Goal: Task Accomplishment & Management: Manage account settings

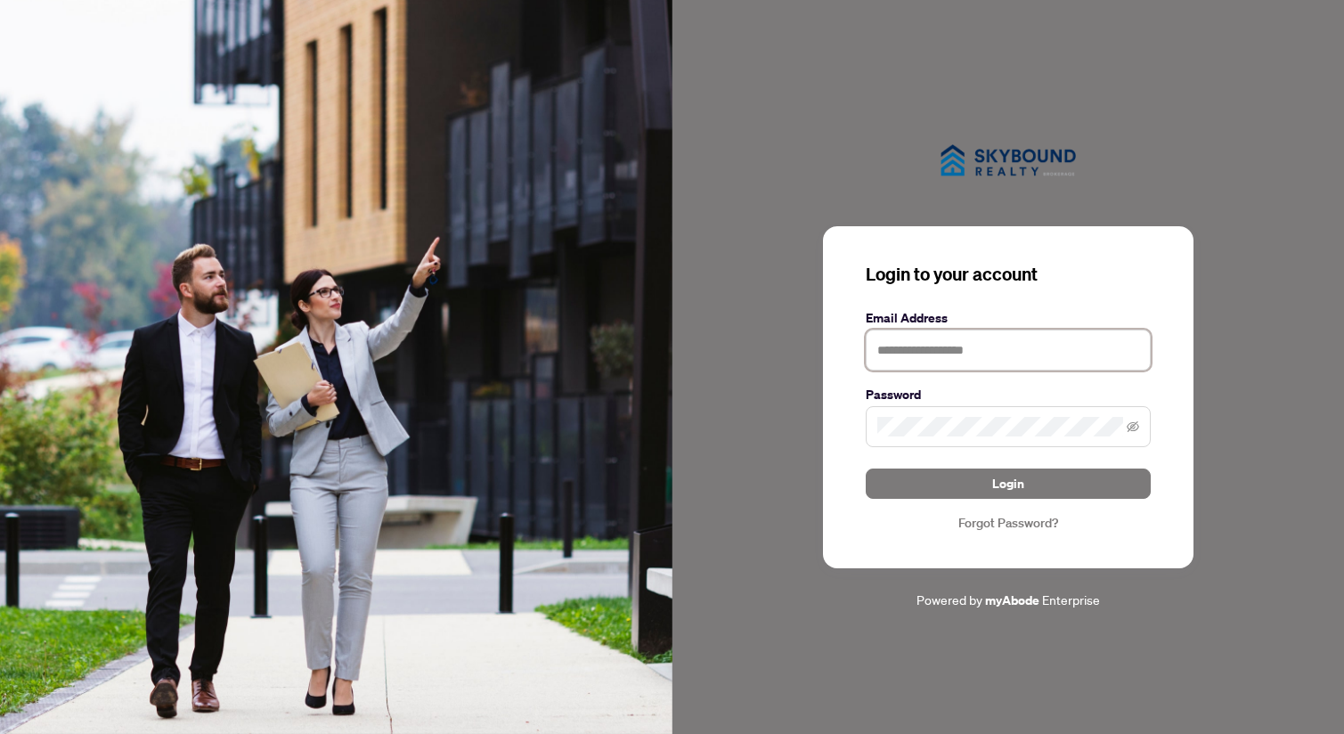
click at [944, 341] on input "text" at bounding box center [1008, 350] width 285 height 41
type input "**********"
click at [866, 469] on button "Login" at bounding box center [1008, 484] width 285 height 30
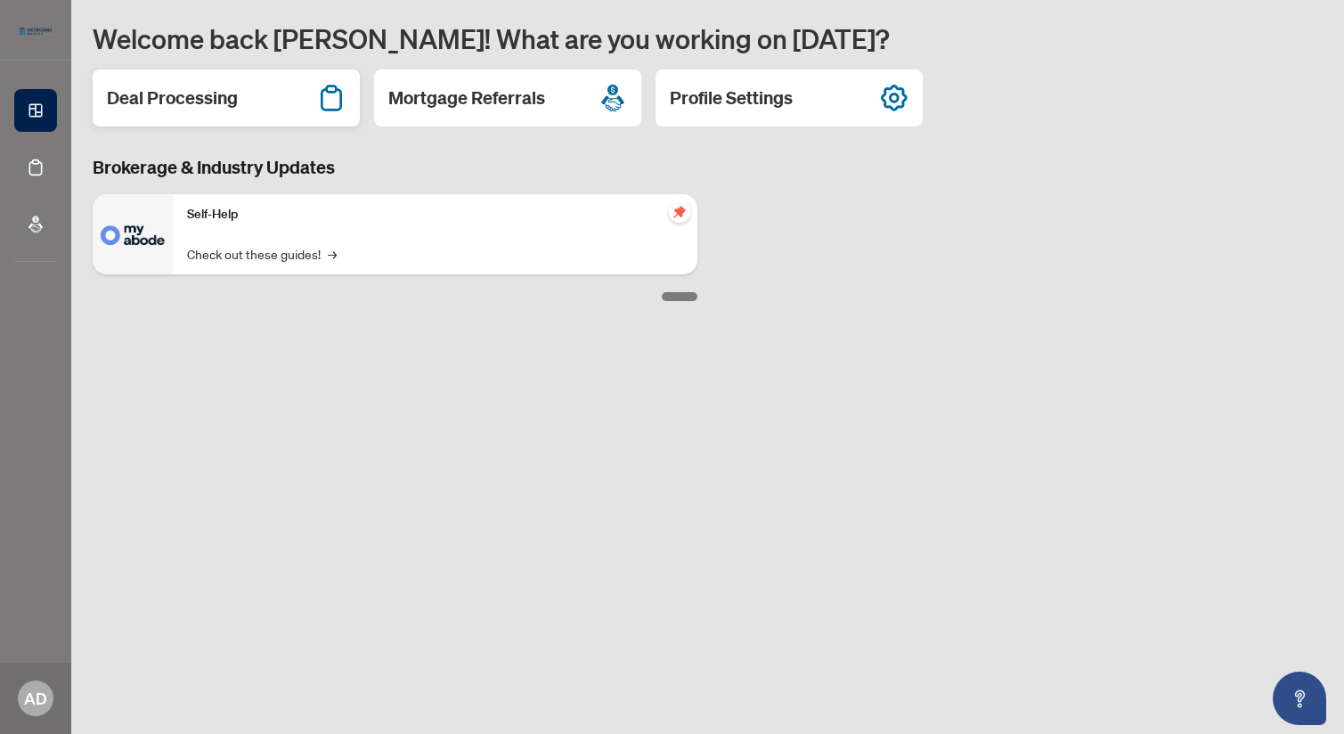
click at [276, 97] on div "Deal Processing" at bounding box center [226, 97] width 267 height 57
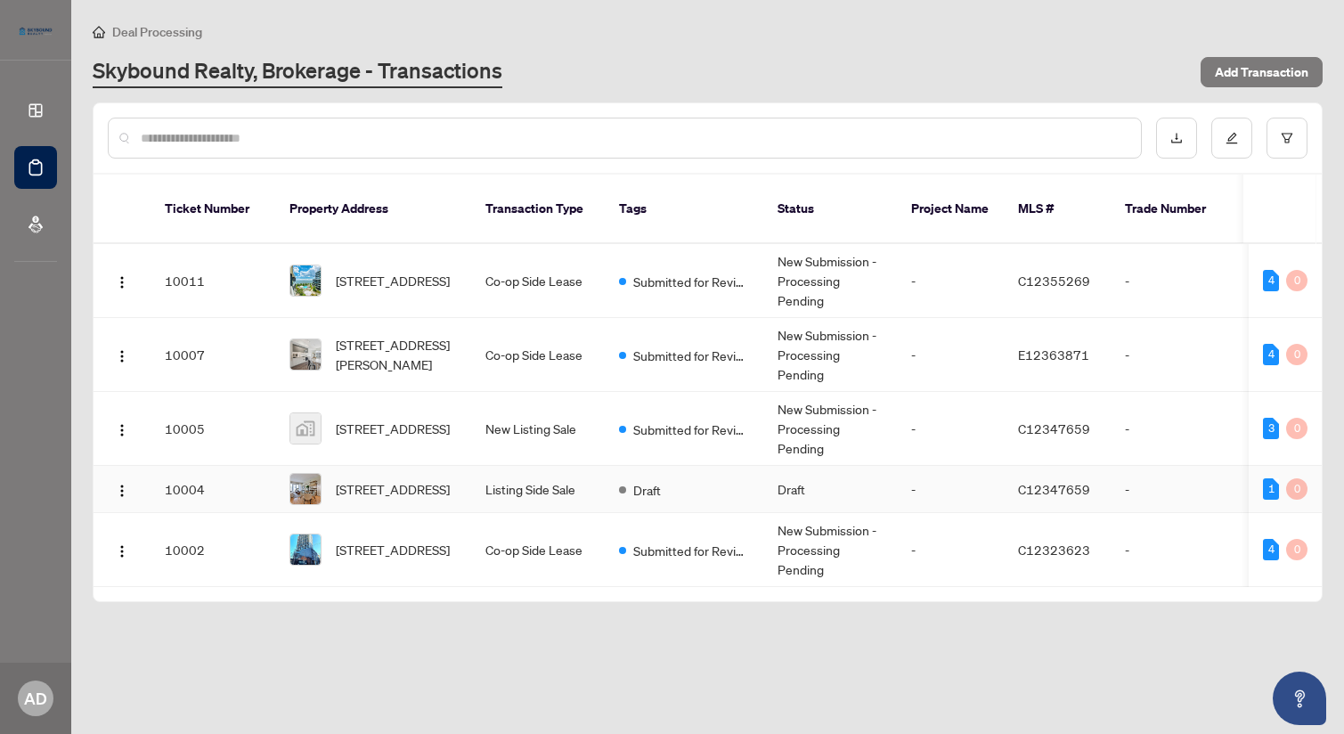
click at [538, 466] on td "Listing Side Sale" at bounding box center [538, 489] width 134 height 47
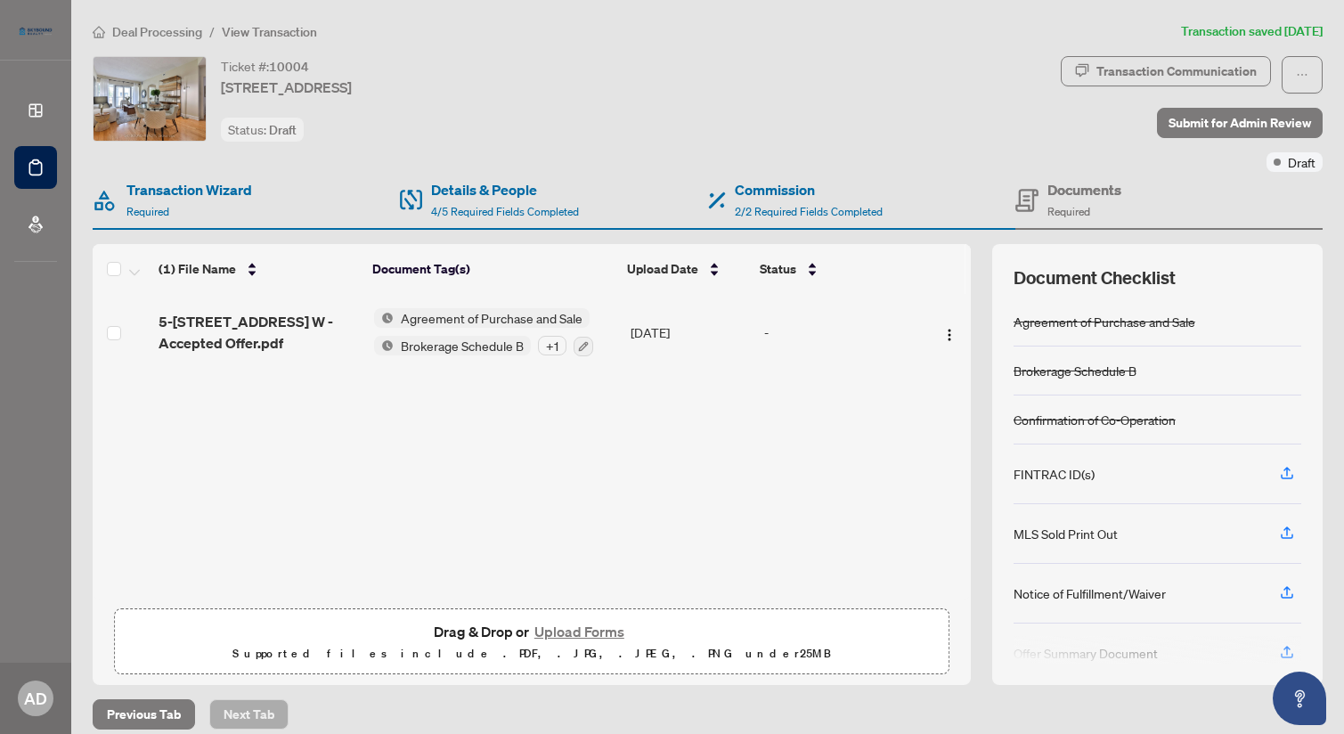
scroll to position [86, 0]
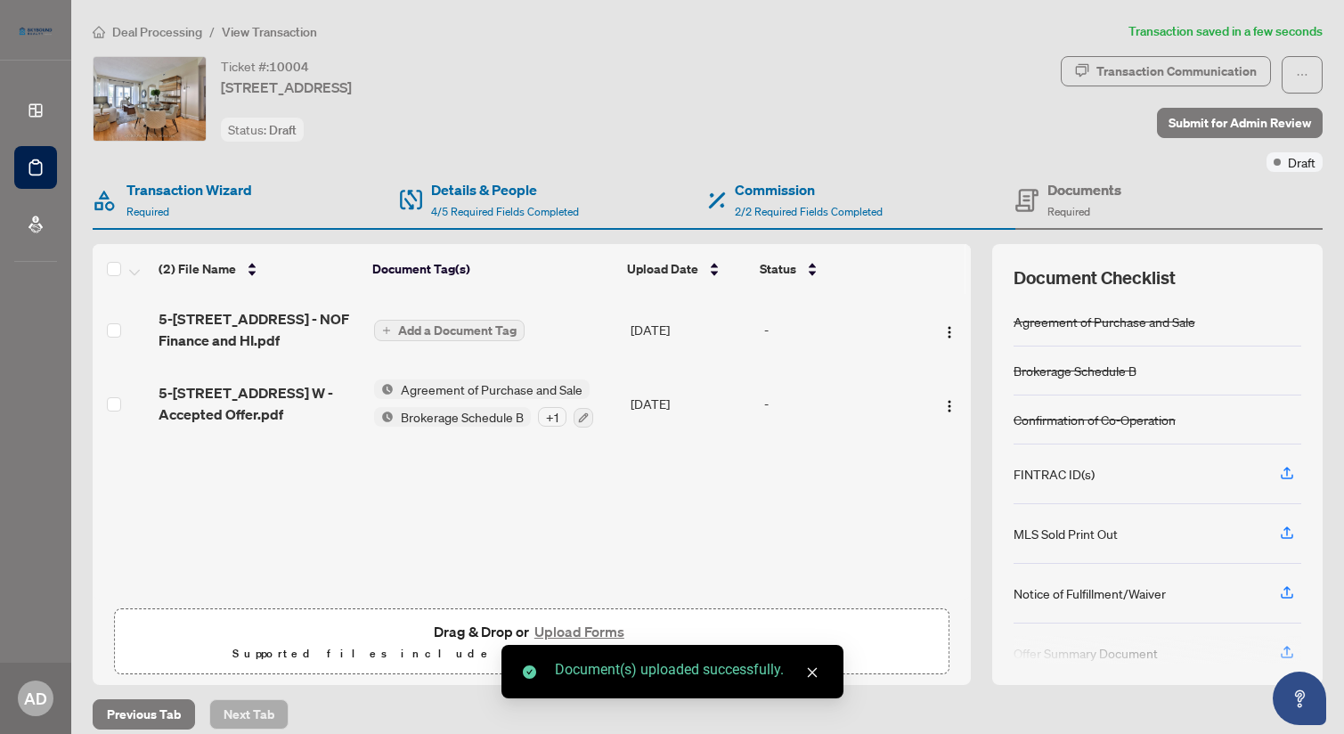
click at [446, 328] on span "Add a Document Tag" at bounding box center [457, 330] width 118 height 12
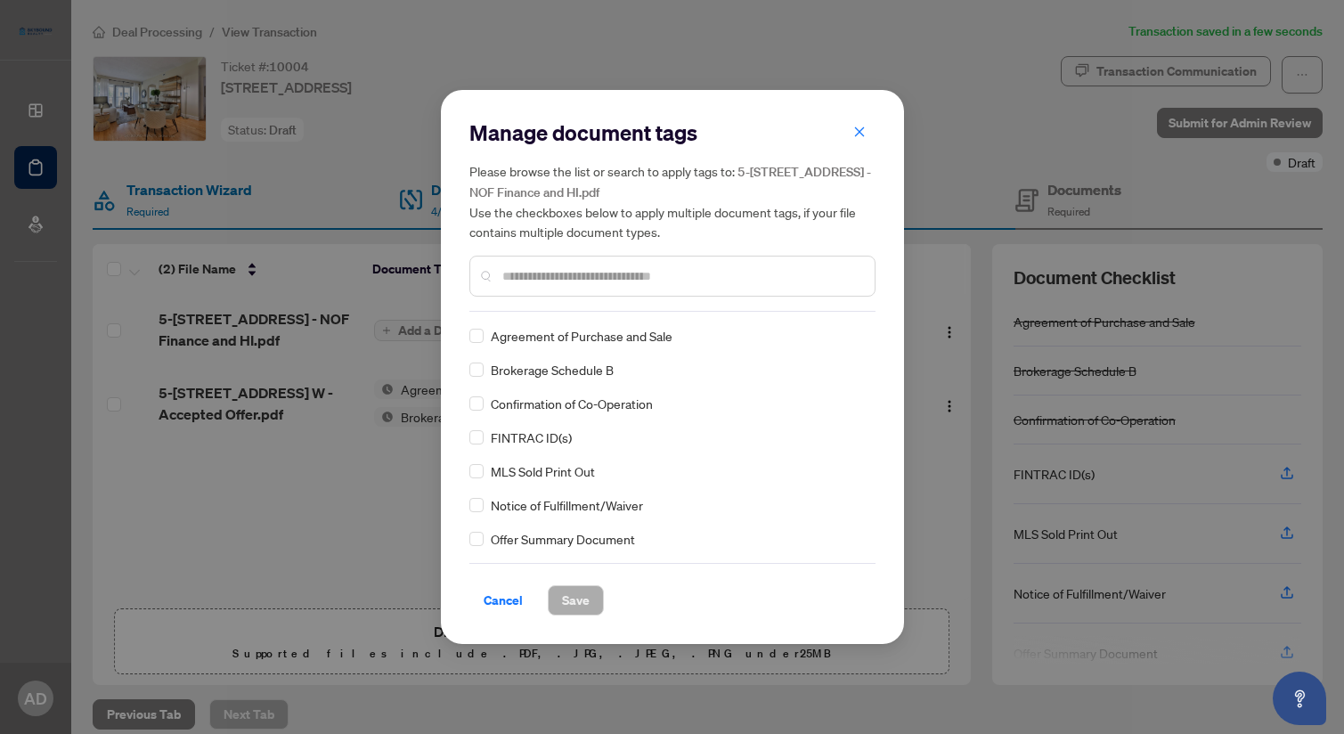
click at [561, 279] on input "text" at bounding box center [681, 276] width 358 height 20
click at [586, 603] on span "Save" at bounding box center [576, 600] width 28 height 29
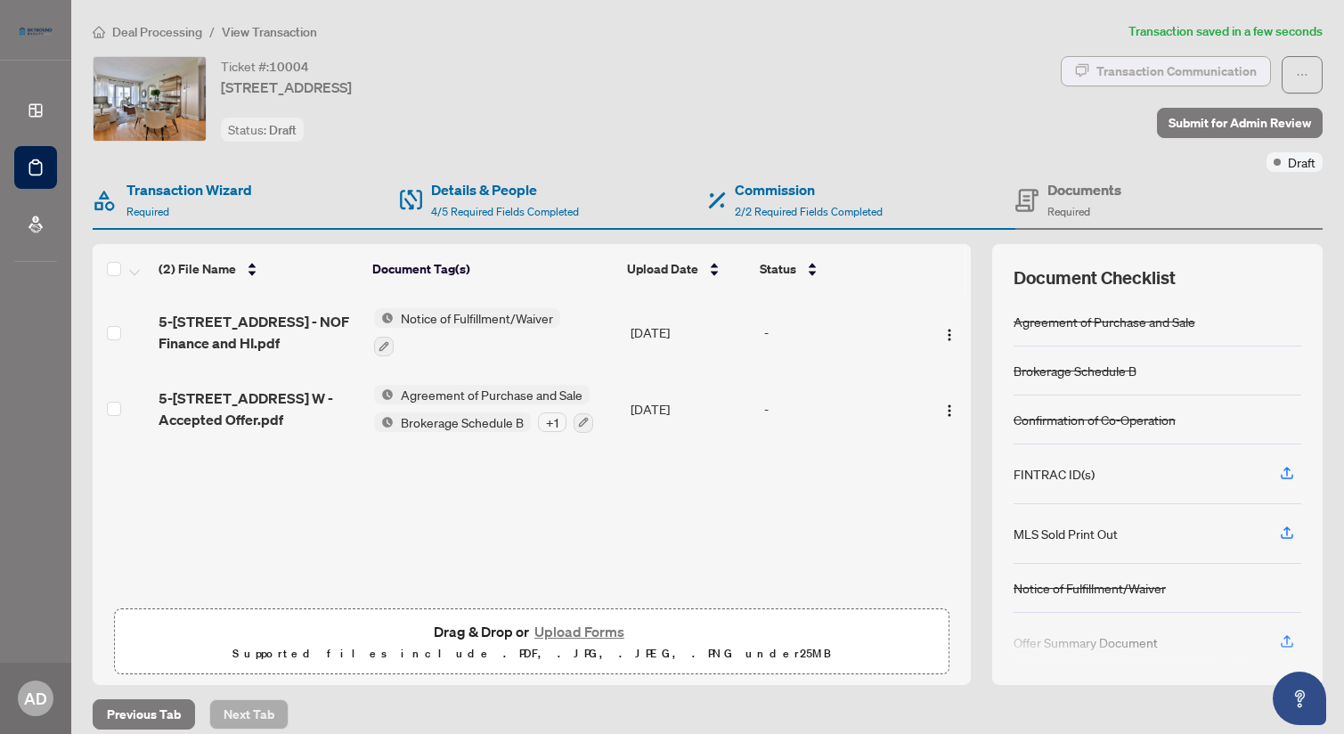
click at [1202, 67] on div "Transaction Communication" at bounding box center [1177, 71] width 160 height 29
